Goal: Task Accomplishment & Management: Use online tool/utility

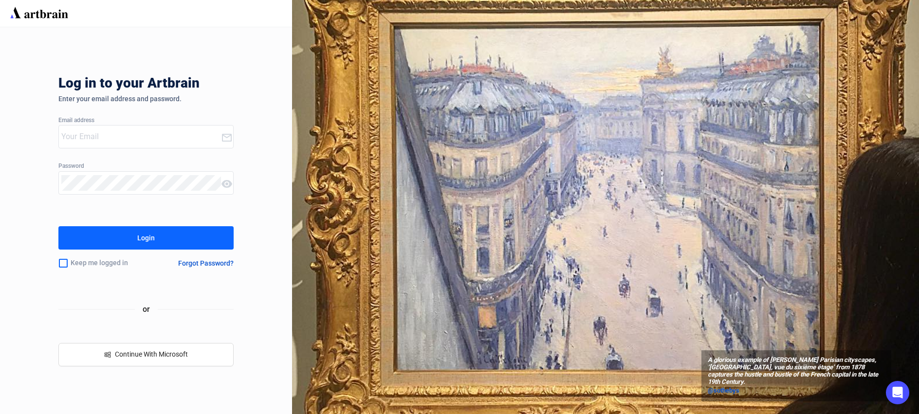
click at [100, 137] on input "email" at bounding box center [141, 137] width 160 height 16
paste input "[PERSON_NAME][EMAIL_ADDRESS][DOMAIN_NAME]"
type input "[PERSON_NAME][EMAIL_ADDRESS][DOMAIN_NAME]"
drag, startPoint x: 118, startPoint y: 268, endPoint x: 124, endPoint y: 240, distance: 28.7
click at [119, 267] on div "Keep me logged in" at bounding box center [106, 263] width 96 height 20
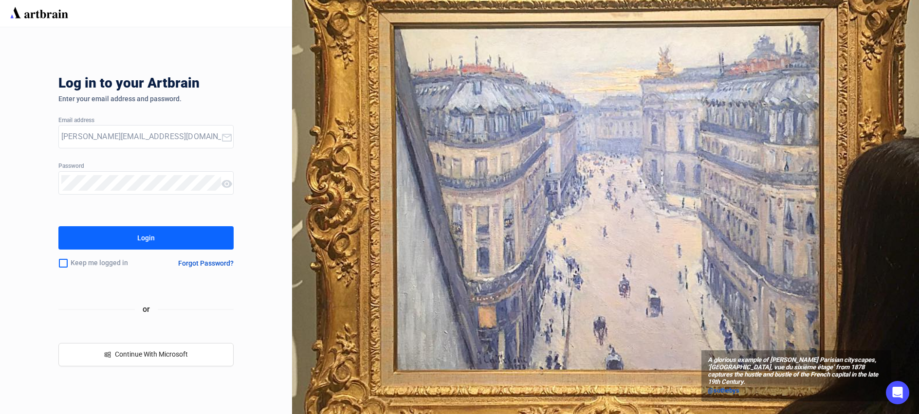
click at [124, 238] on button "Login" at bounding box center [145, 237] width 175 height 23
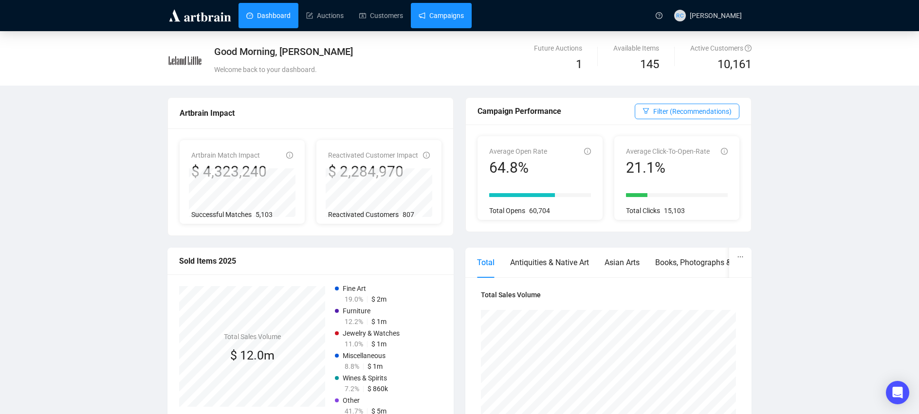
click at [464, 17] on link "Campaigns" at bounding box center [441, 15] width 45 height 25
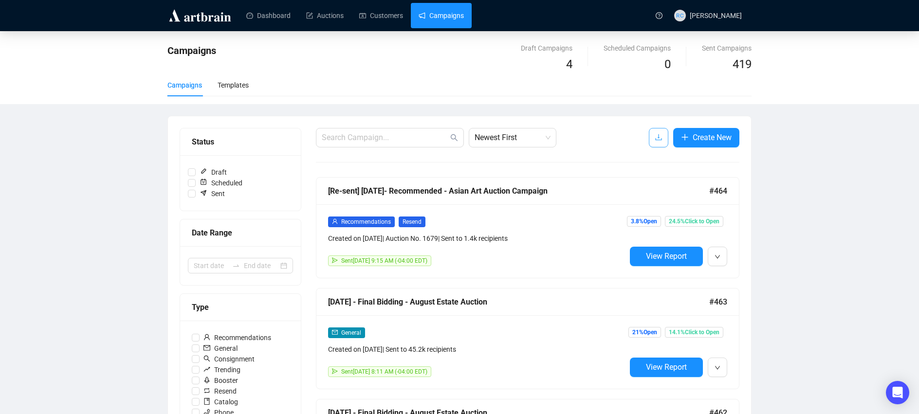
click at [659, 140] on icon "download" at bounding box center [659, 137] width 8 height 8
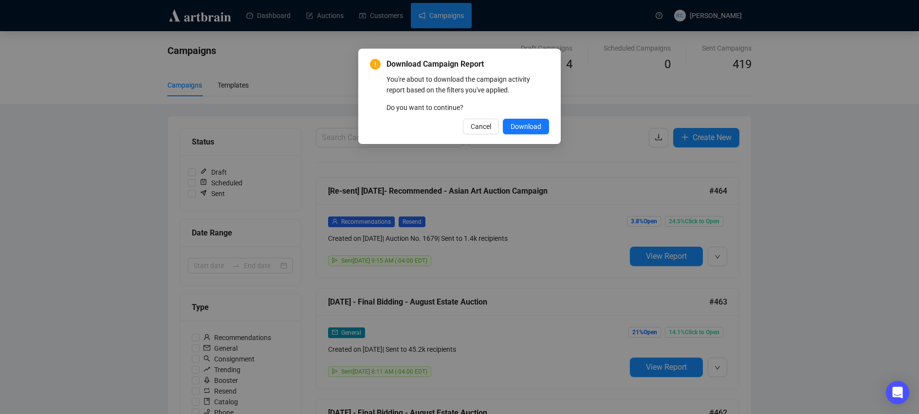
drag, startPoint x: 473, startPoint y: 128, endPoint x: 364, endPoint y: 145, distance: 109.2
click at [473, 128] on span "Cancel" at bounding box center [481, 126] width 20 height 11
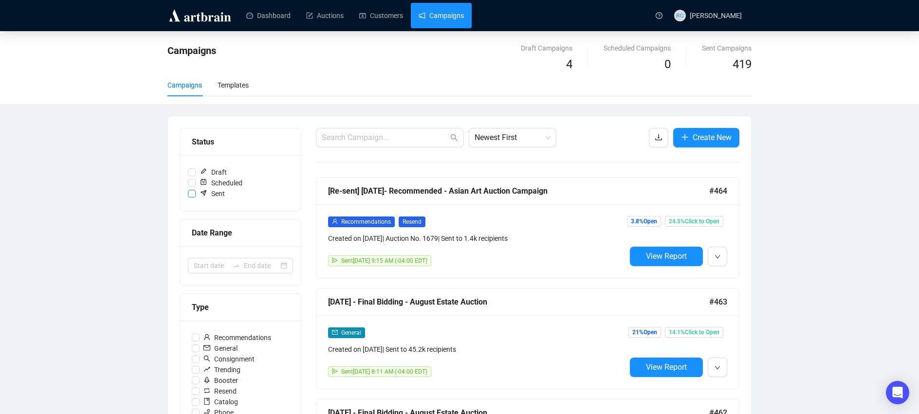
click at [197, 194] on span "Sent" at bounding box center [212, 193] width 33 height 11
click at [196, 194] on input "Sent" at bounding box center [192, 194] width 8 height 8
checkbox input "true"
click at [237, 263] on icon "swap-right" at bounding box center [236, 266] width 8 height 8
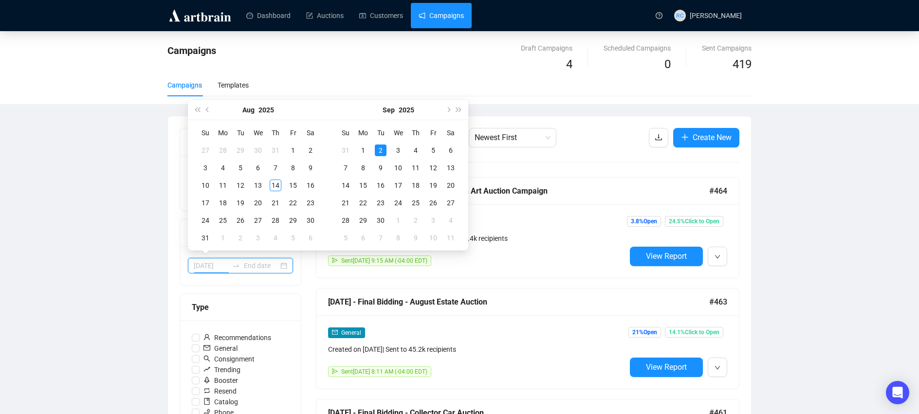
type input "[DATE]"
click at [214, 113] on div "[DATE]" at bounding box center [258, 109] width 89 height 19
click at [211, 110] on button "Previous month (PageUp)" at bounding box center [207, 109] width 11 height 19
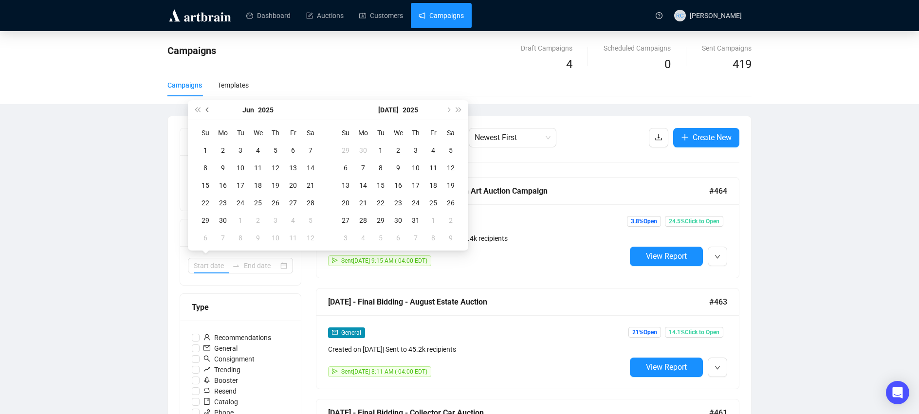
click at [211, 110] on button "Previous month (PageUp)" at bounding box center [207, 109] width 11 height 19
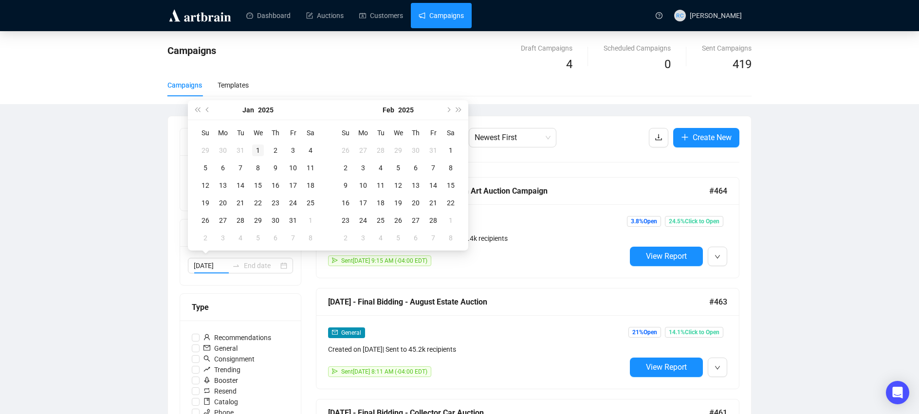
type input "[DATE]"
click at [257, 146] on div "1" at bounding box center [258, 151] width 12 height 12
type input "[DATE]"
click at [448, 112] on button "Next month (PageDown)" at bounding box center [447, 109] width 11 height 19
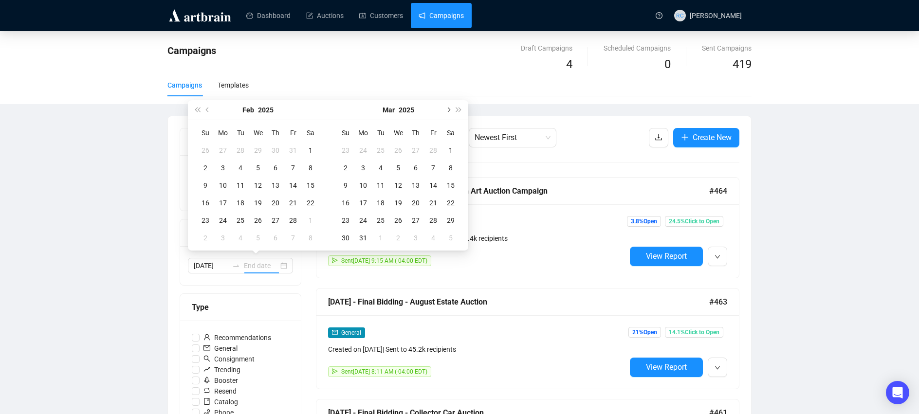
click at [448, 112] on button "Next month (PageDown)" at bounding box center [447, 109] width 11 height 19
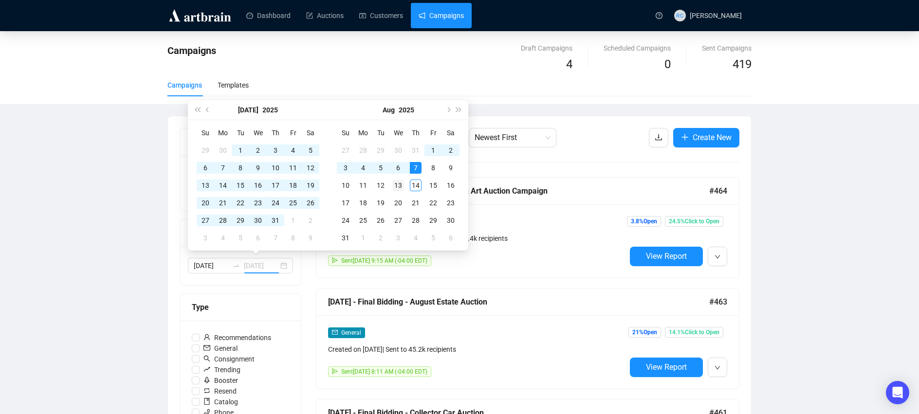
type input "[DATE]"
click at [396, 184] on div "13" at bounding box center [398, 186] width 12 height 12
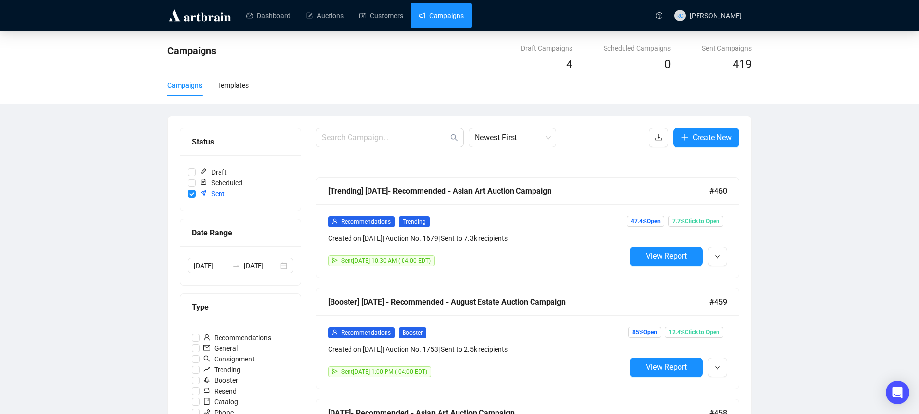
scroll to position [7, 0]
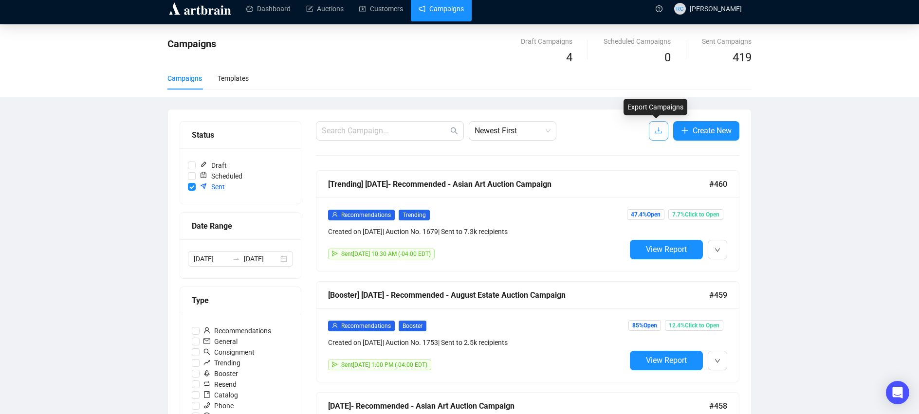
click at [655, 129] on icon "download" at bounding box center [659, 131] width 8 height 8
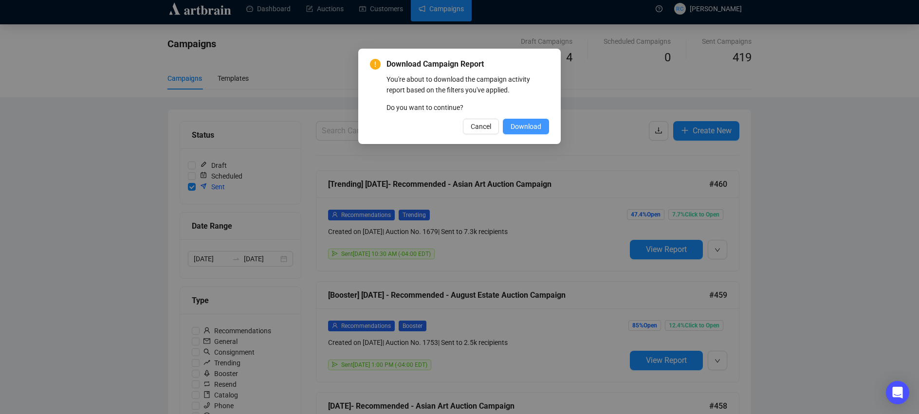
click at [530, 125] on span "Download" at bounding box center [525, 126] width 31 height 11
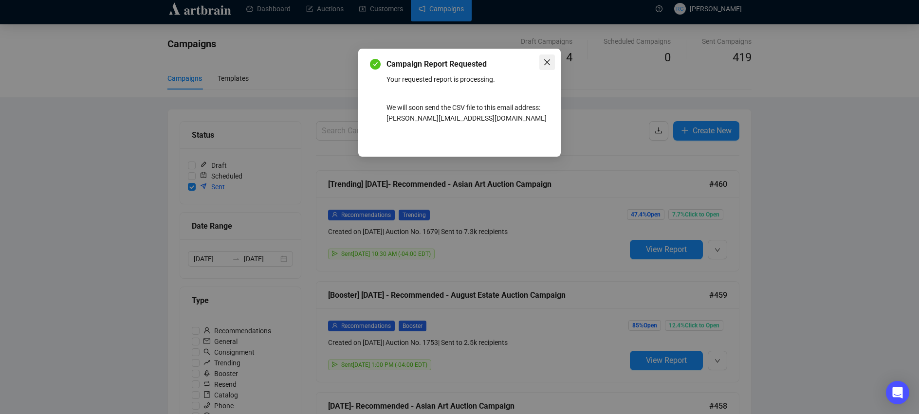
click at [543, 62] on icon "close" at bounding box center [547, 62] width 8 height 8
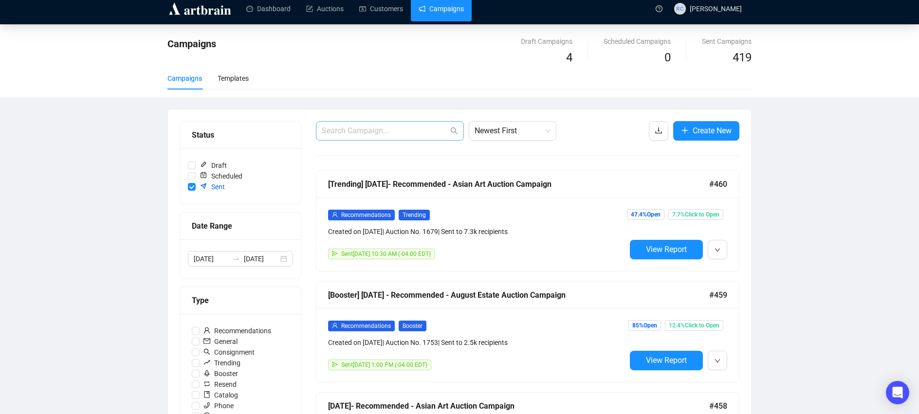
scroll to position [0, 0]
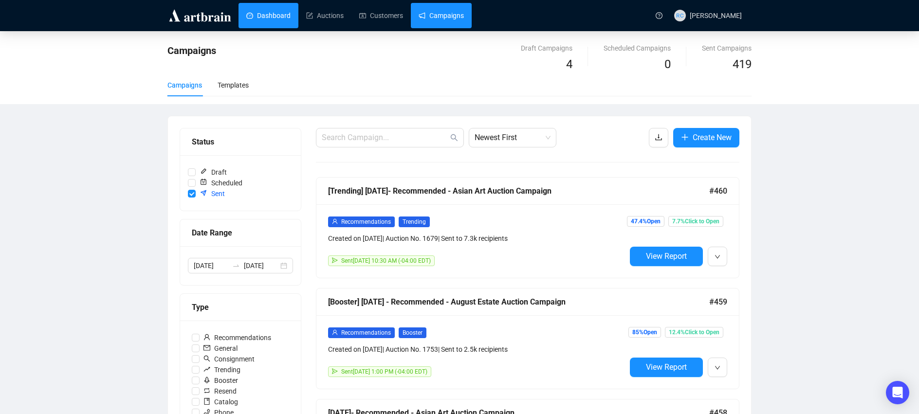
click at [278, 14] on link "Dashboard" at bounding box center [268, 15] width 44 height 25
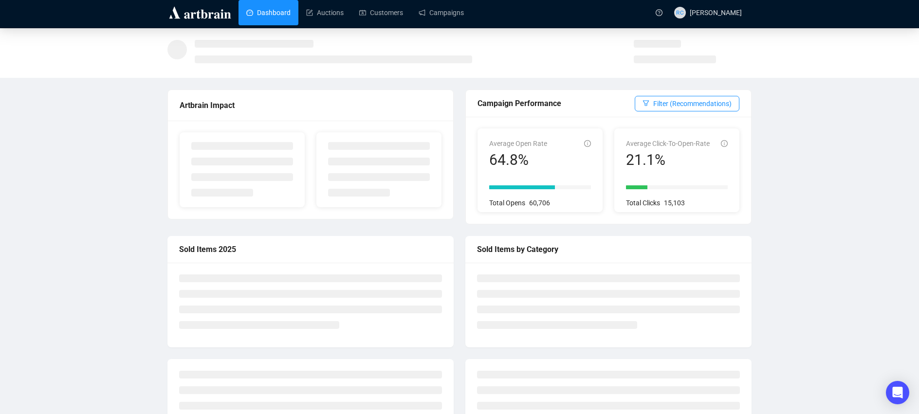
scroll to position [5, 0]
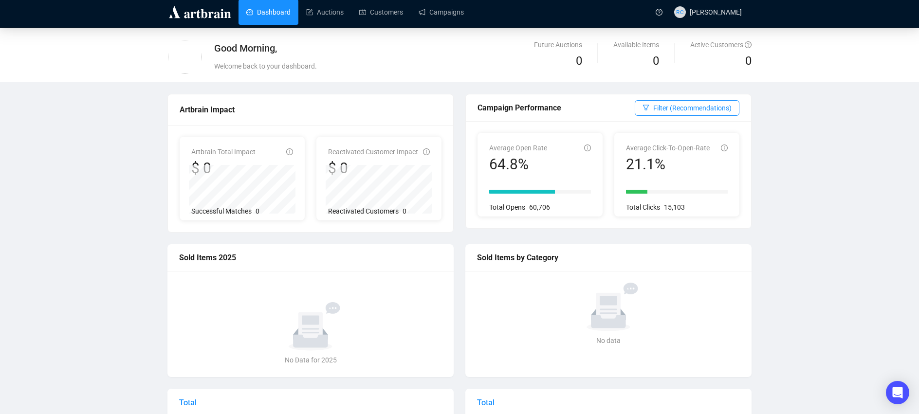
click at [277, 7] on link "Dashboard" at bounding box center [268, 12] width 44 height 25
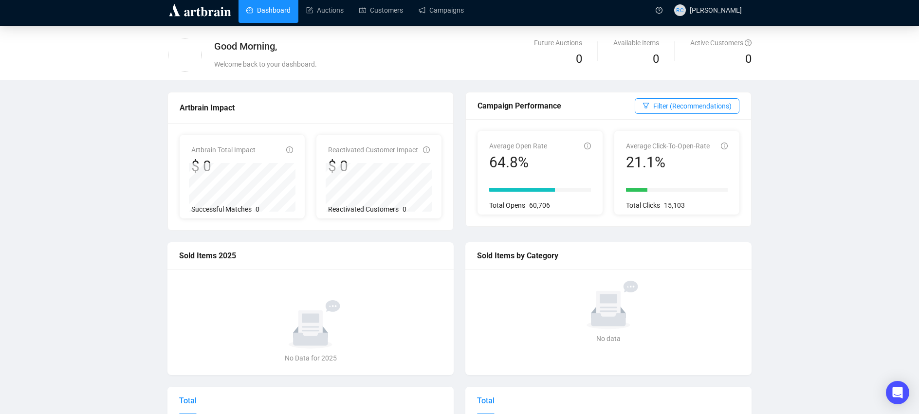
scroll to position [4, 0]
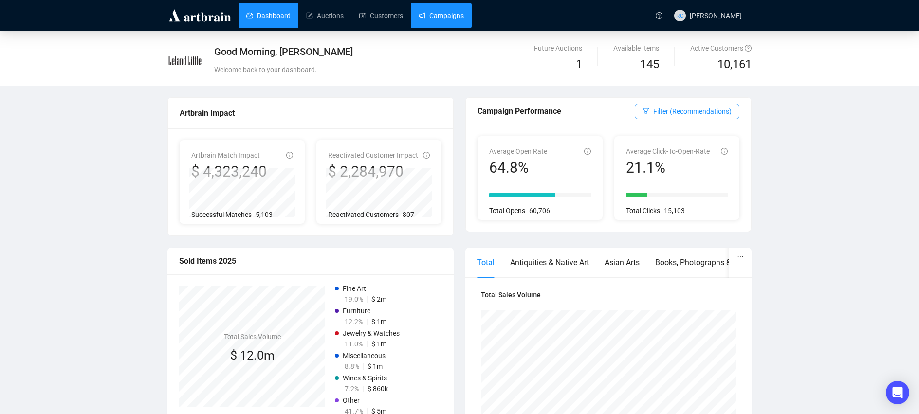
click at [464, 14] on link "Campaigns" at bounding box center [441, 15] width 45 height 25
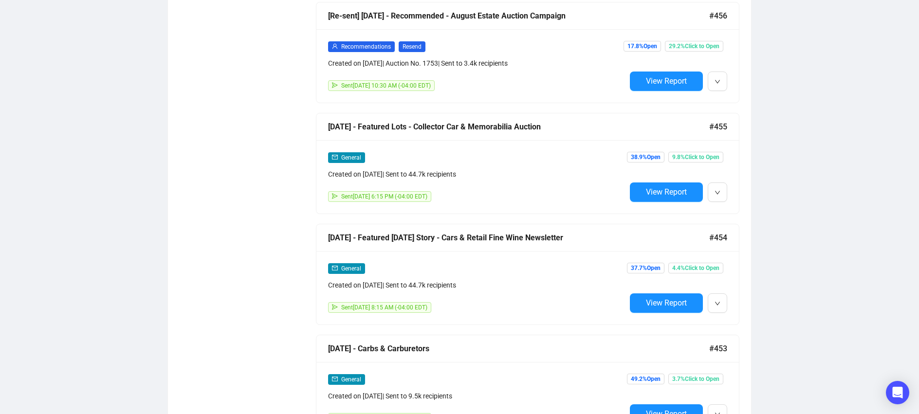
scroll to position [1061, 0]
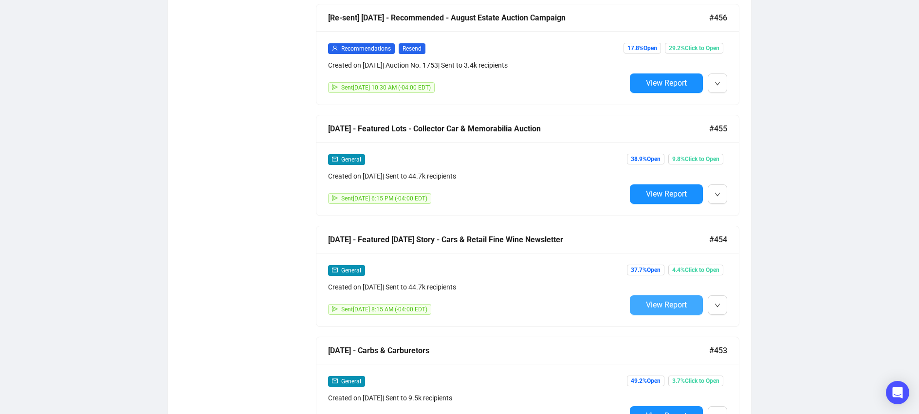
click at [661, 304] on span "View Report" at bounding box center [666, 304] width 41 height 9
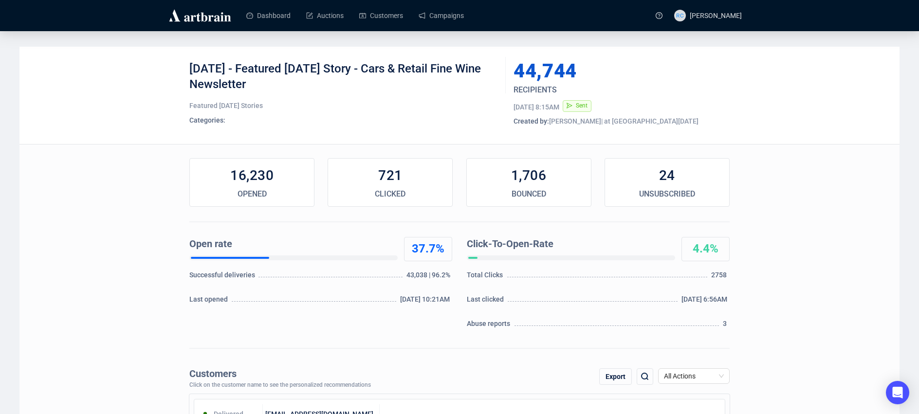
click at [204, 23] on div at bounding box center [201, 15] width 68 height 31
click at [205, 19] on img at bounding box center [199, 16] width 65 height 16
click at [267, 15] on link "Dashboard" at bounding box center [268, 15] width 44 height 25
